Goal: Navigation & Orientation: Find specific page/section

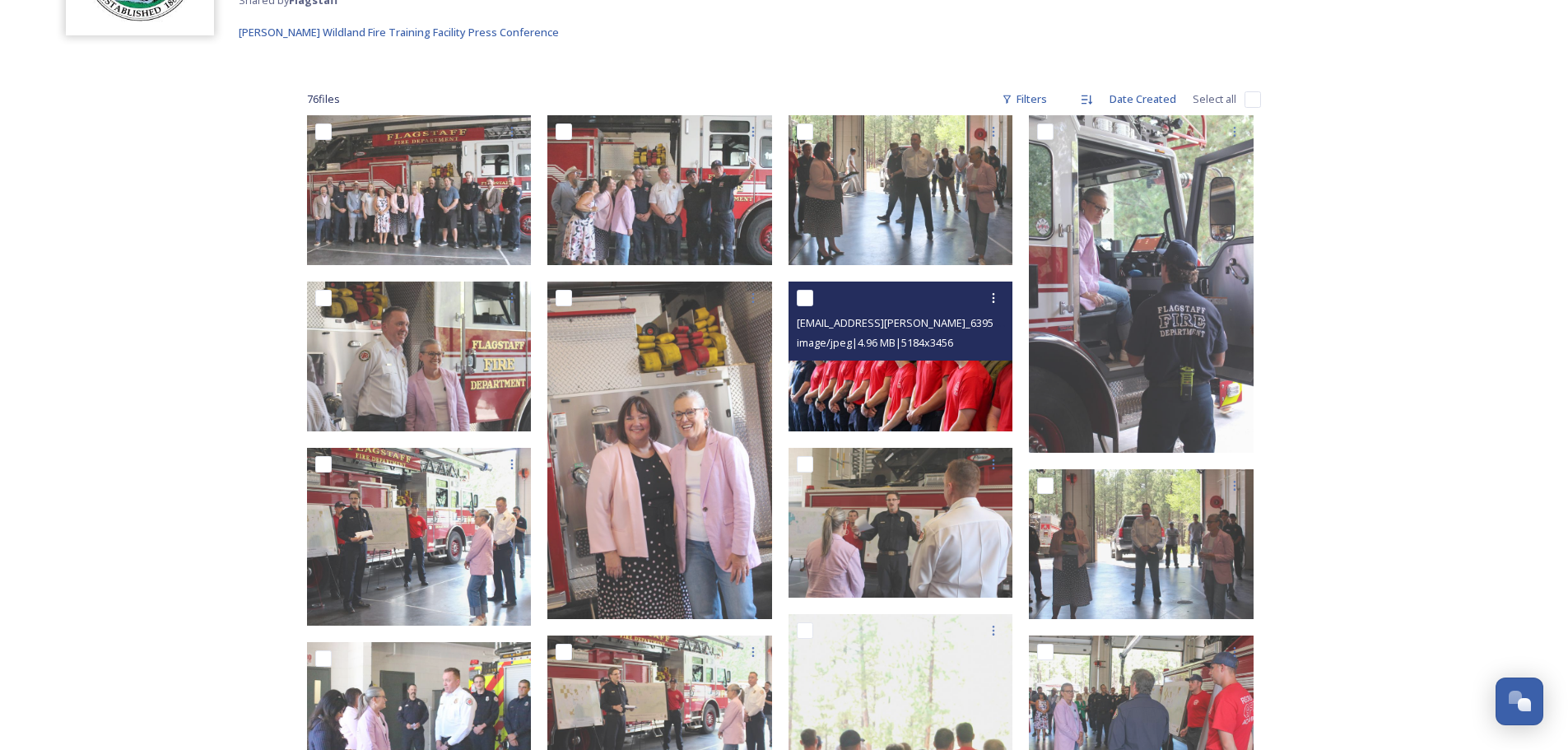
scroll to position [247, 0]
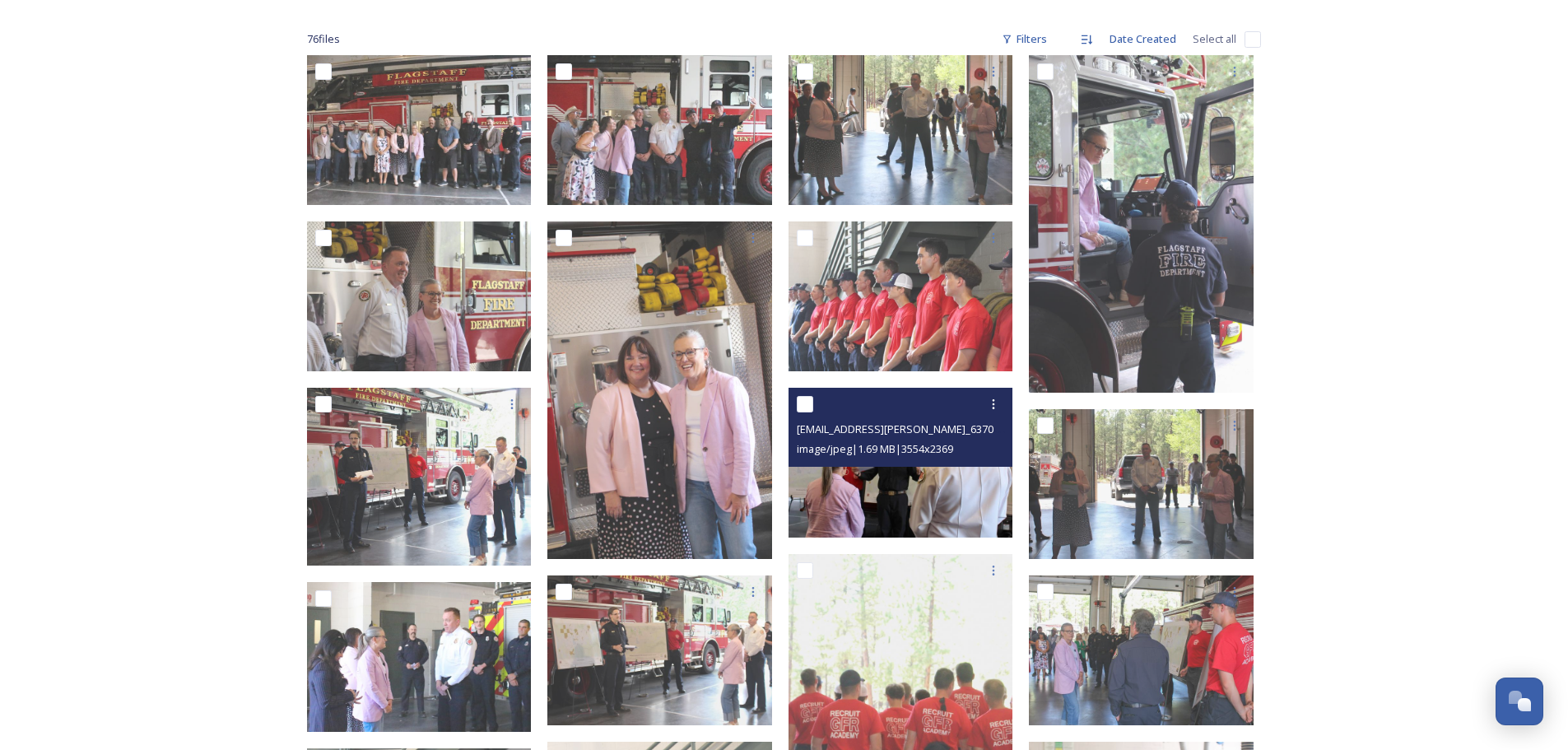
click at [944, 493] on img at bounding box center [901, 462] width 225 height 150
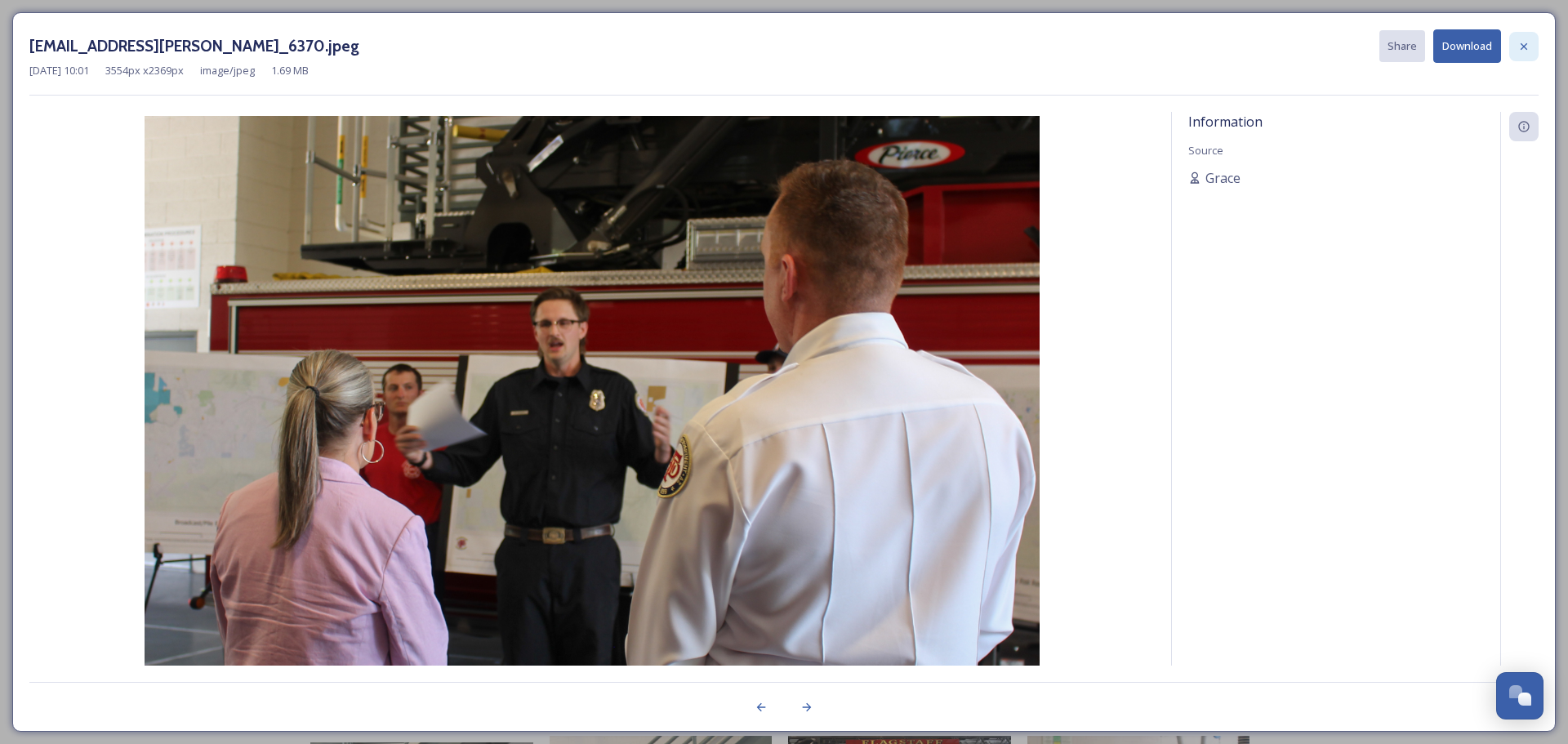
click at [1517, 52] on icon at bounding box center [1524, 47] width 13 height 13
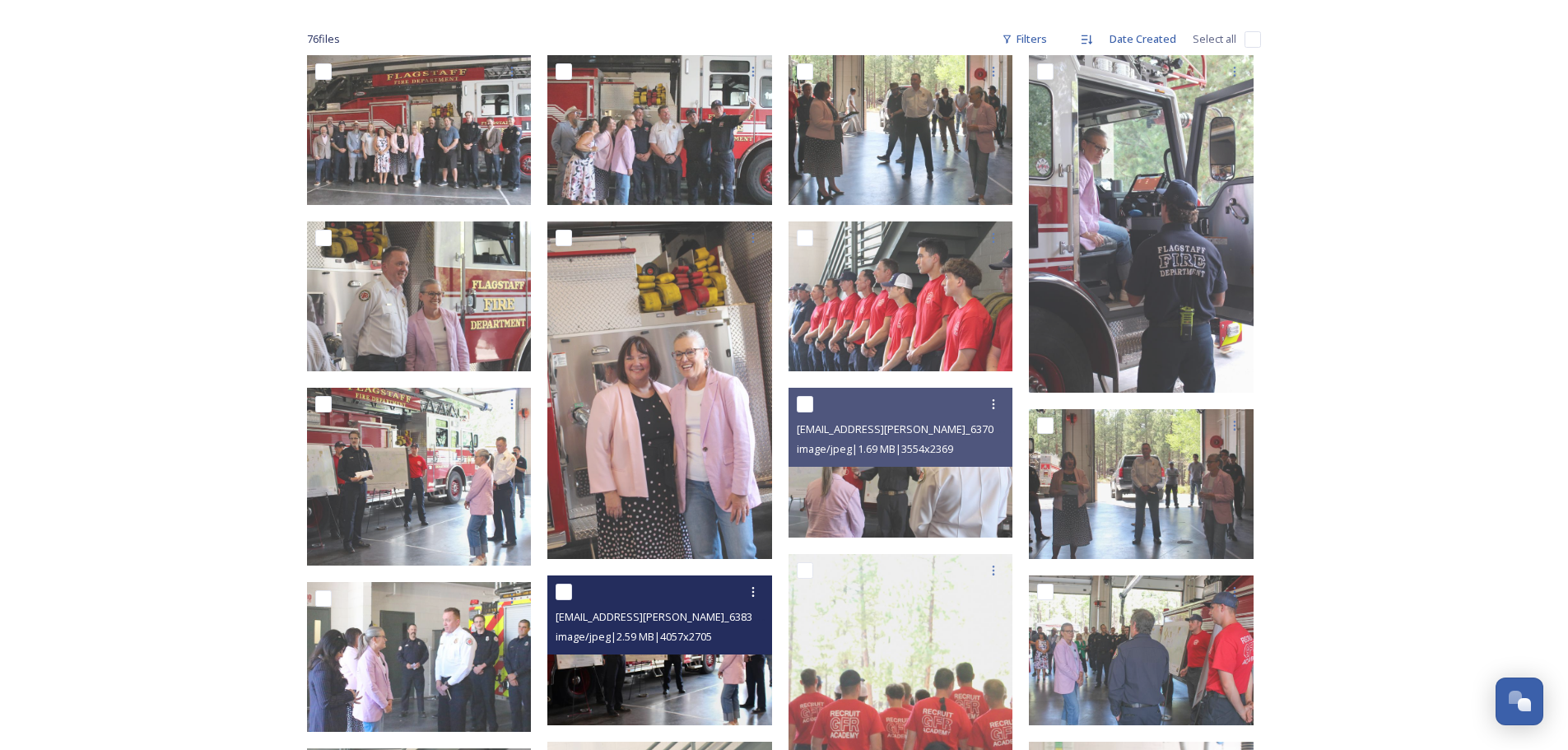
click at [687, 678] on img at bounding box center [660, 650] width 225 height 150
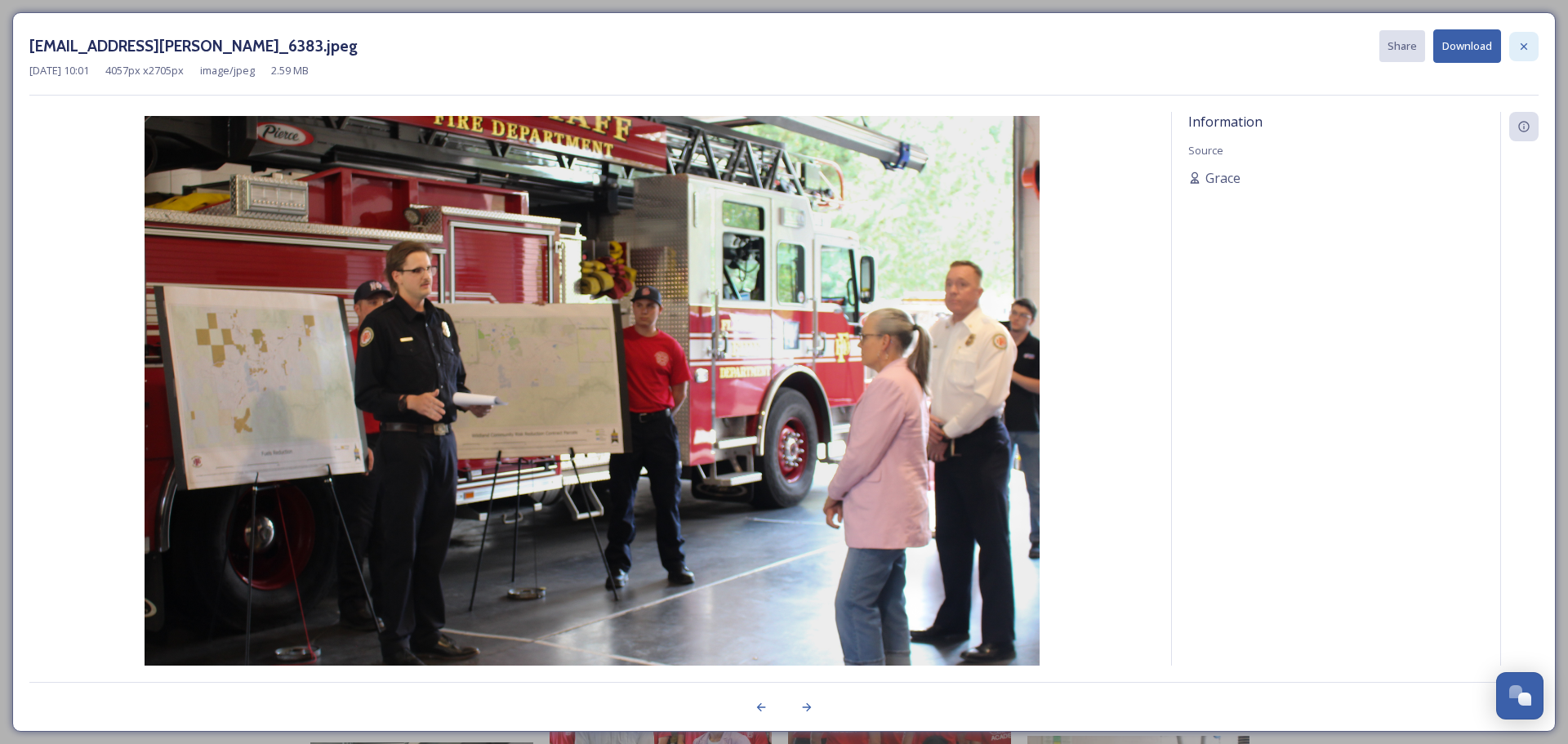
click at [1529, 45] on icon at bounding box center [1524, 47] width 13 height 13
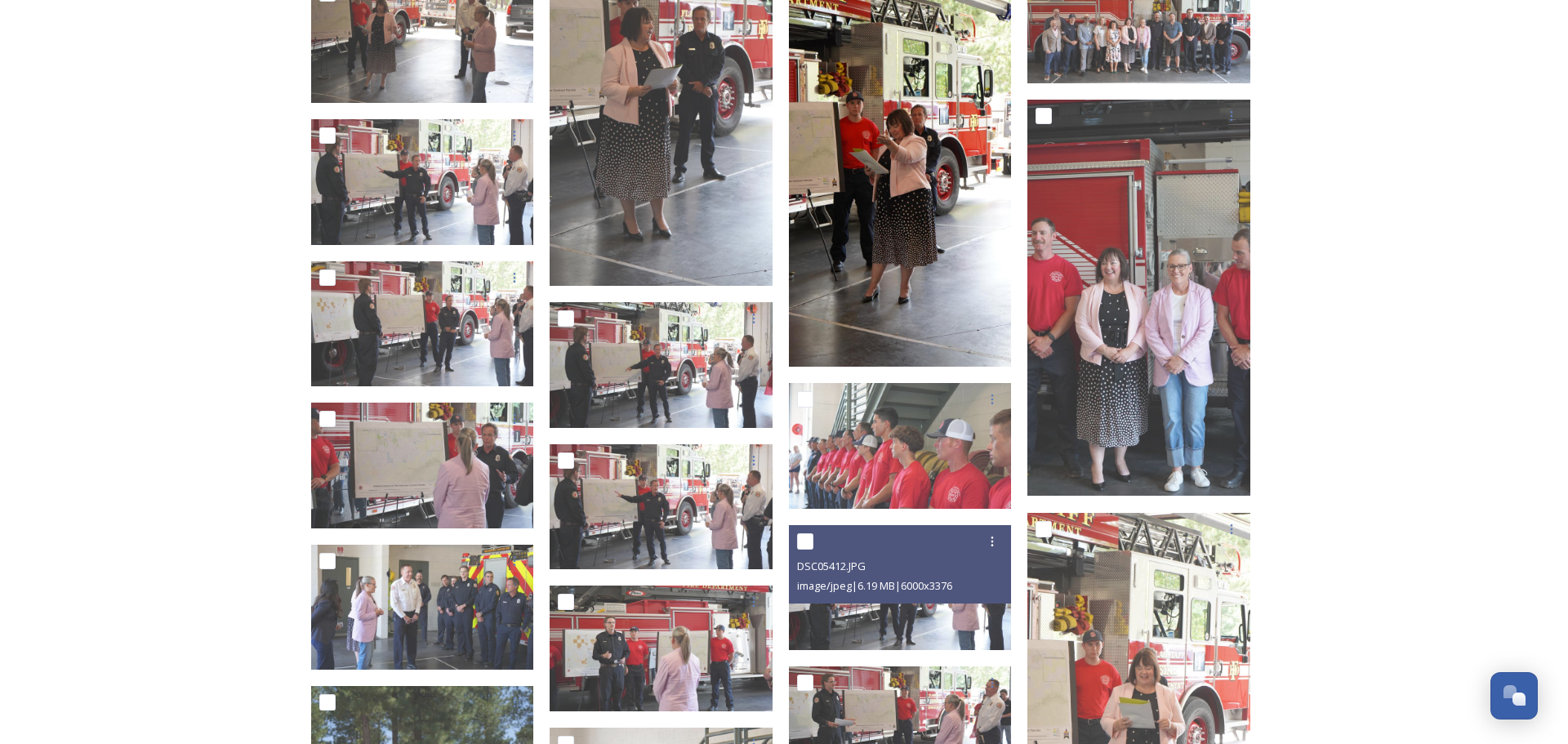
scroll to position [3185, 0]
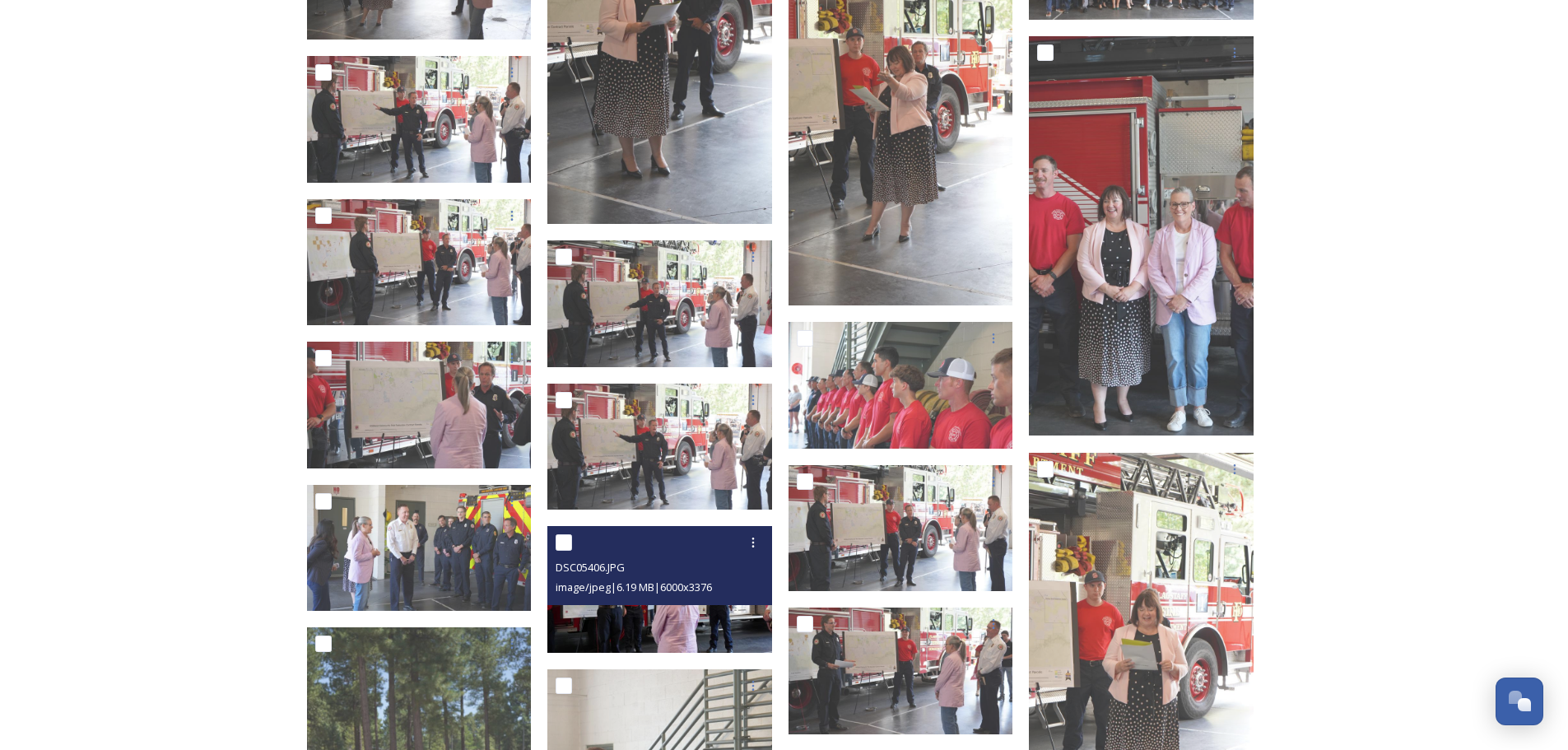
click at [693, 619] on img at bounding box center [660, 589] width 225 height 127
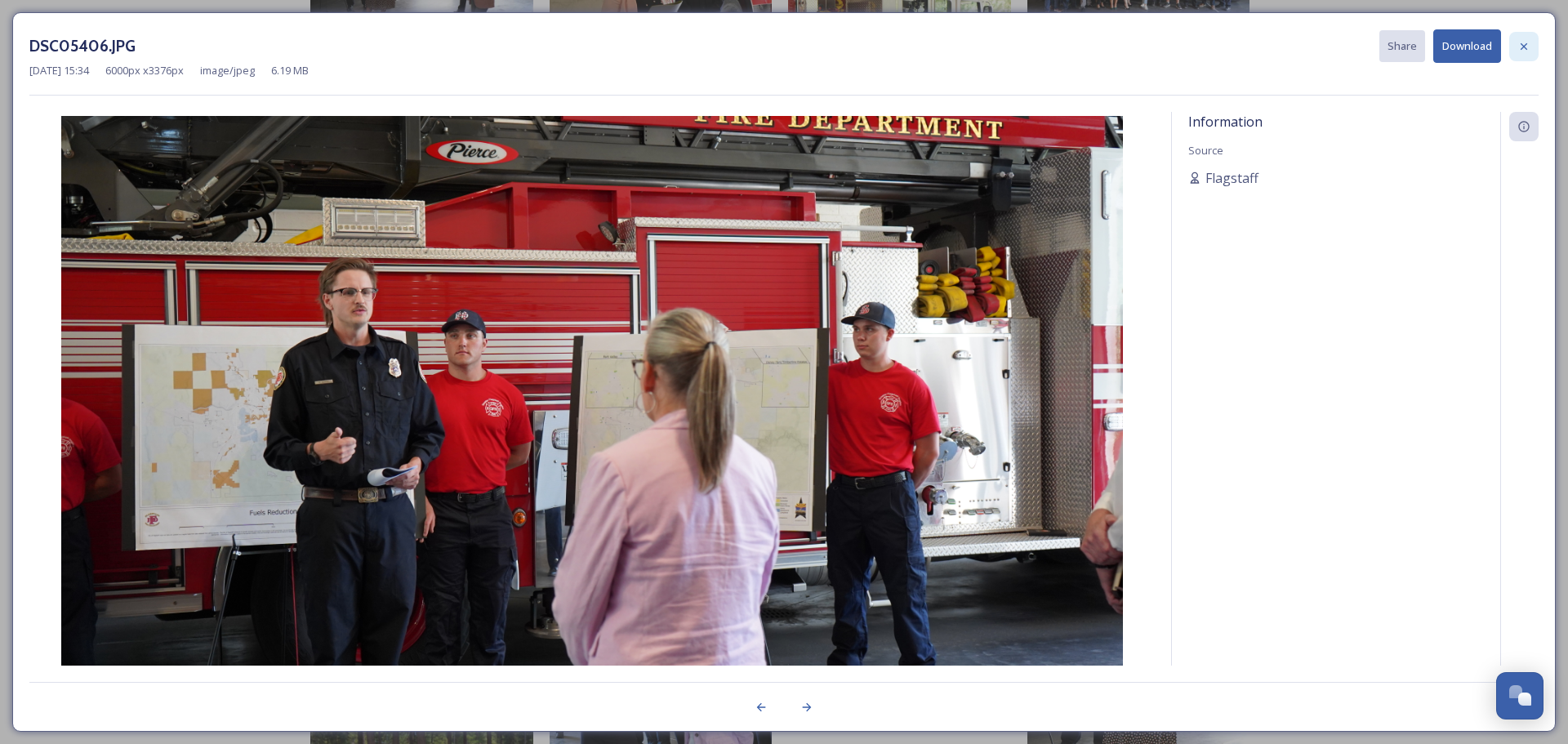
click at [1517, 52] on icon at bounding box center [1524, 47] width 13 height 13
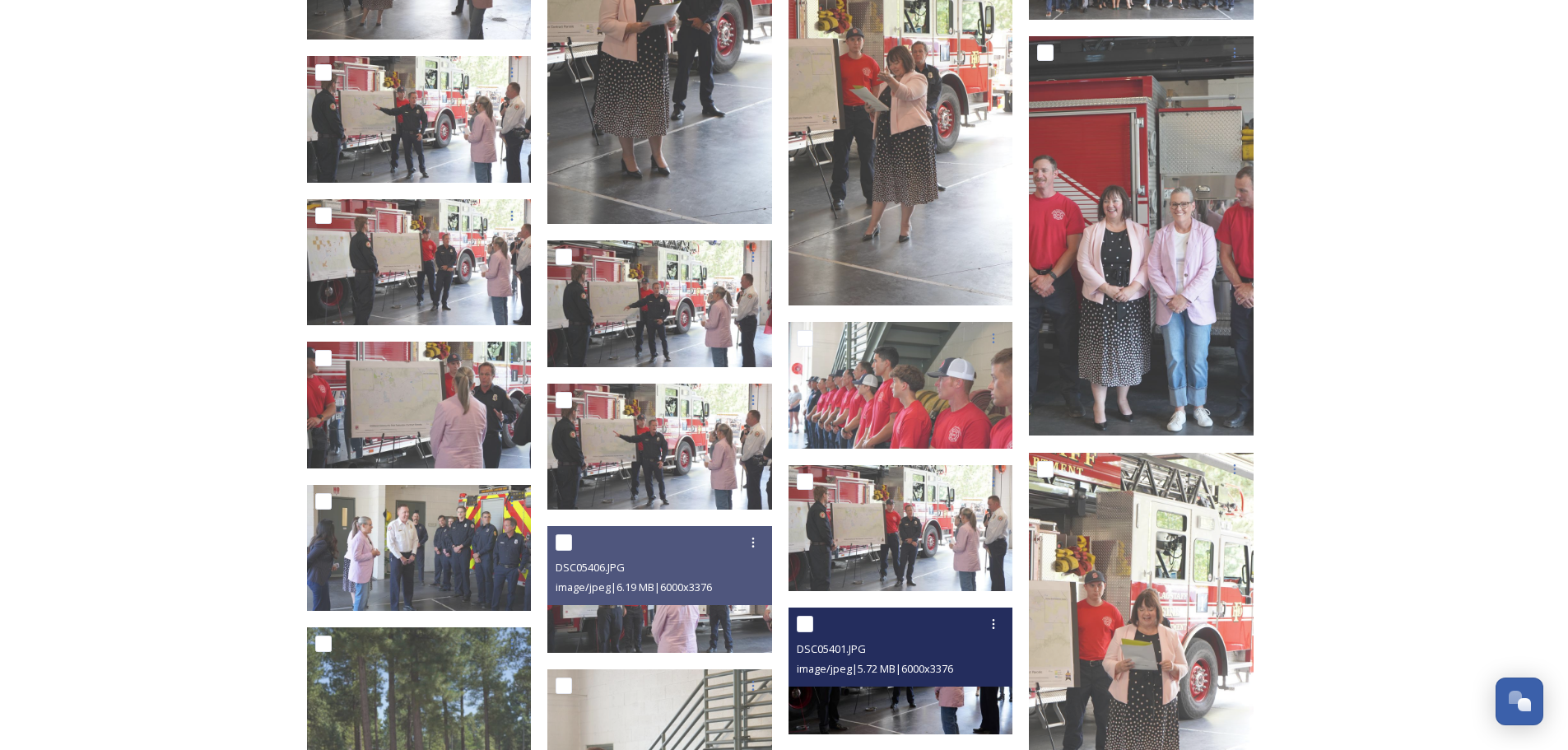
click at [898, 703] on img at bounding box center [901, 671] width 225 height 127
